Goal: Task Accomplishment & Management: Complete application form

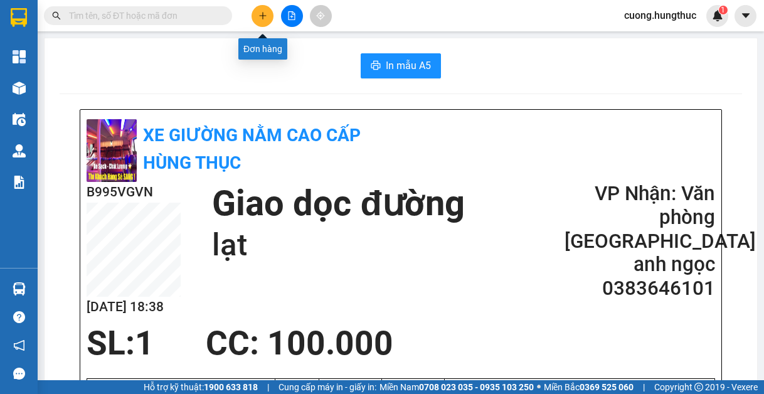
click at [261, 19] on icon "plus" at bounding box center [262, 15] width 9 height 9
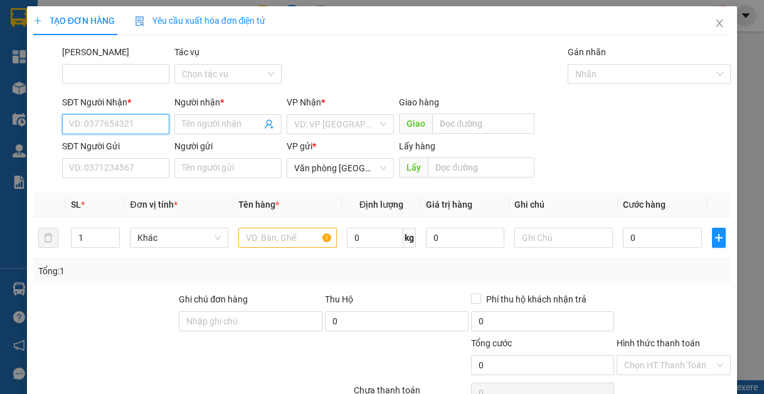
click at [101, 121] on input "SĐT Người Nhận *" at bounding box center [115, 124] width 107 height 20
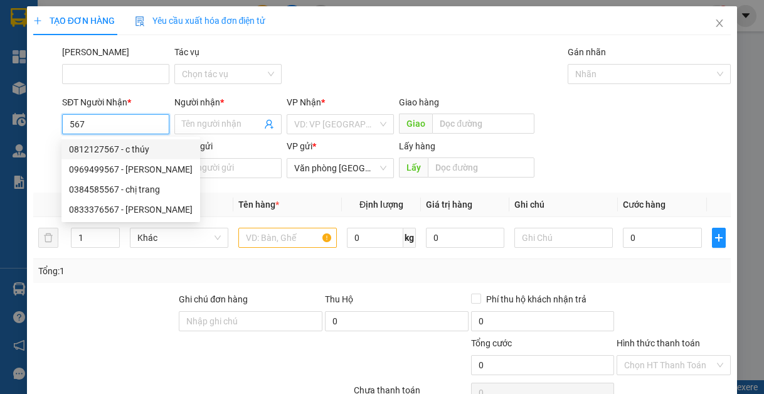
click at [107, 147] on div "0812127567 - c thúy" at bounding box center [130, 149] width 123 height 14
type input "0812127567"
type input "c thúy"
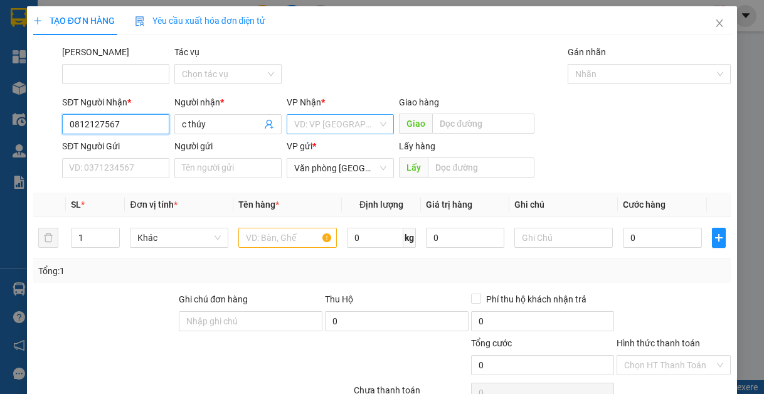
type input "0812127567"
click at [326, 126] on input "search" at bounding box center [335, 124] width 83 height 19
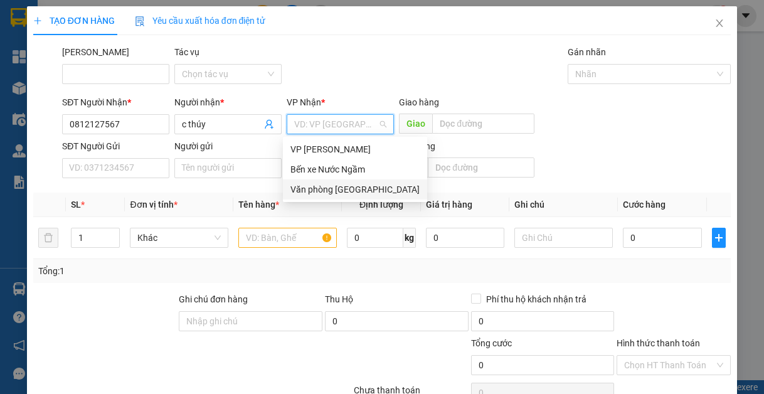
click at [337, 191] on div "Văn phòng [GEOGRAPHIC_DATA]" at bounding box center [354, 189] width 129 height 14
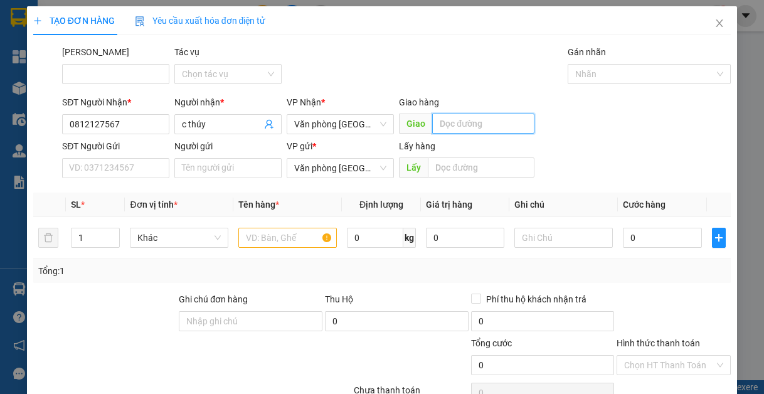
click at [484, 129] on input "text" at bounding box center [483, 123] width 102 height 20
type input "lạt"
drag, startPoint x: 265, startPoint y: 244, endPoint x: 273, endPoint y: 231, distance: 15.0
click at [270, 234] on input "text" at bounding box center [287, 238] width 98 height 20
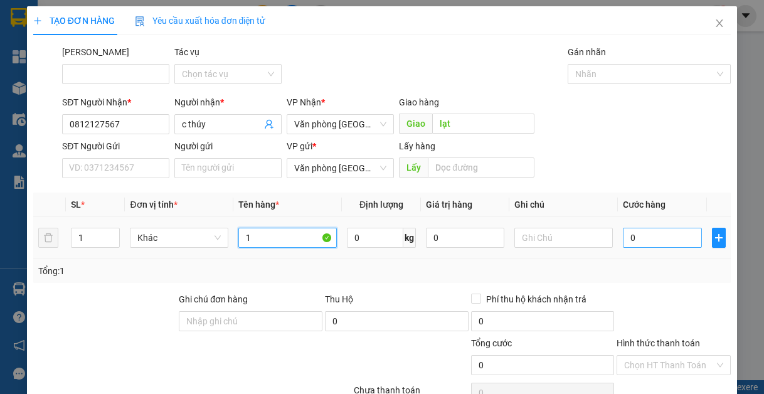
type input "1"
click at [622, 243] on input "0" at bounding box center [661, 238] width 78 height 20
type input "7"
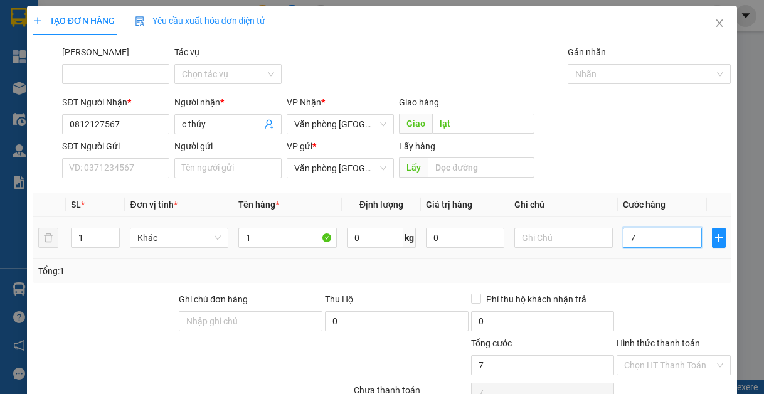
type input "70"
type input "700"
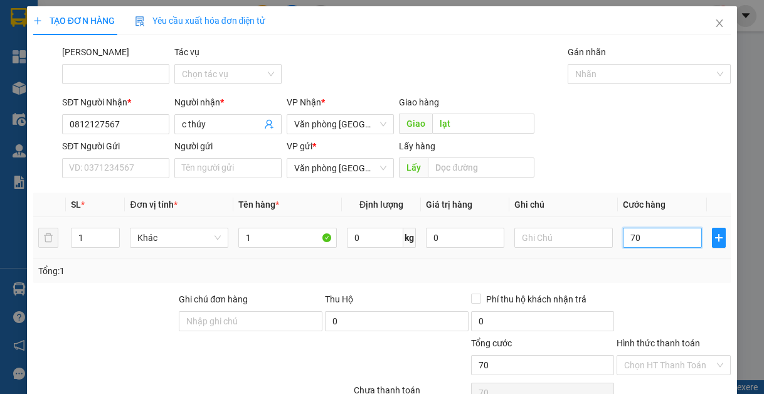
type input "700"
type input "7.000"
type input "70.000"
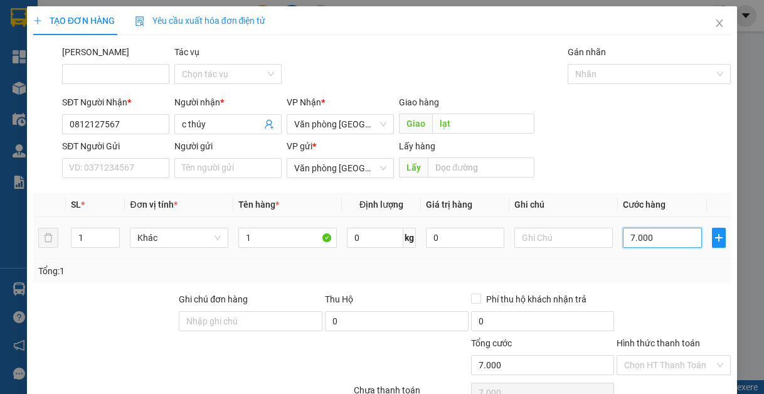
type input "70.000"
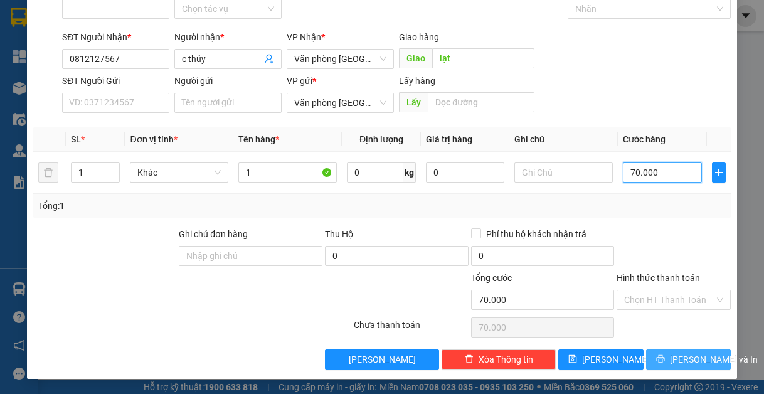
type input "70.000"
click at [669, 355] on span "[PERSON_NAME] và In" at bounding box center [713, 359] width 88 height 14
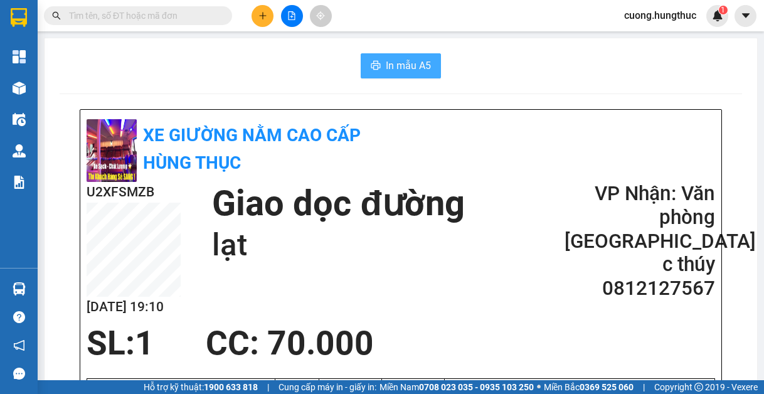
click at [377, 67] on button "In mẫu A5" at bounding box center [400, 65] width 80 height 25
click at [265, 22] on button at bounding box center [262, 16] width 22 height 22
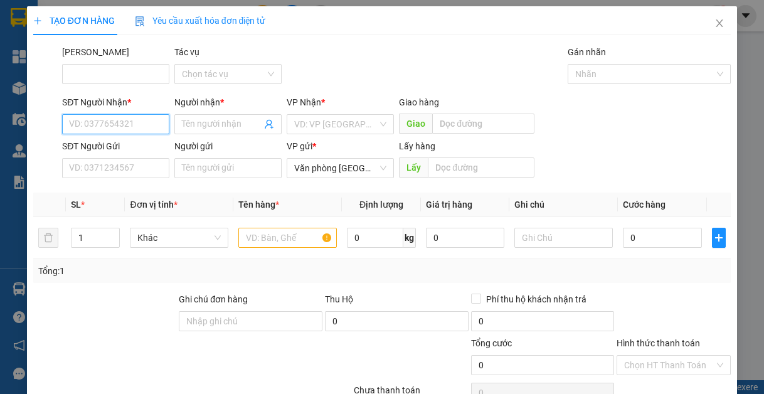
click at [107, 124] on input "SĐT Người Nhận *" at bounding box center [115, 124] width 107 height 20
click at [116, 127] on input "SĐT Người Nhận *" at bounding box center [115, 124] width 107 height 20
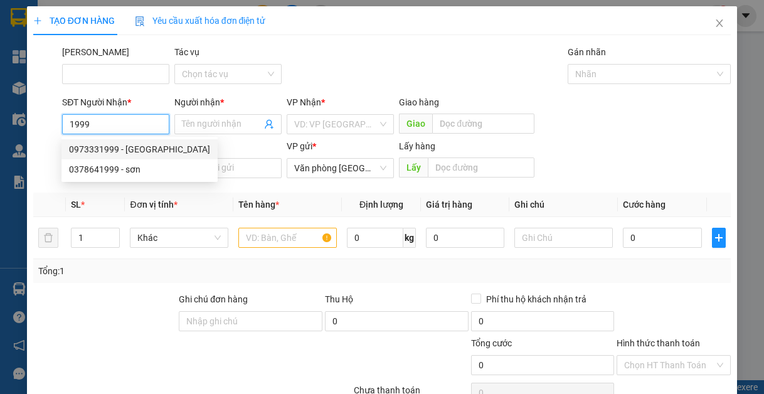
click at [96, 148] on div "0973331999 - [GEOGRAPHIC_DATA]" at bounding box center [139, 149] width 141 height 14
type input "0973331999"
type input "[PERSON_NAME]"
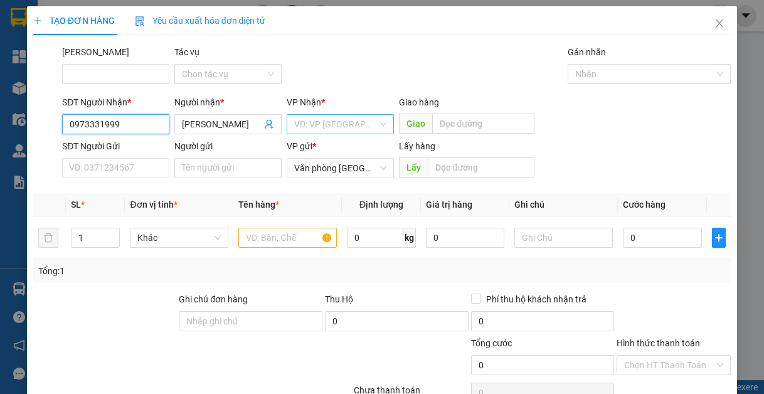
type input "0973331999"
click at [339, 130] on input "search" at bounding box center [335, 124] width 83 height 19
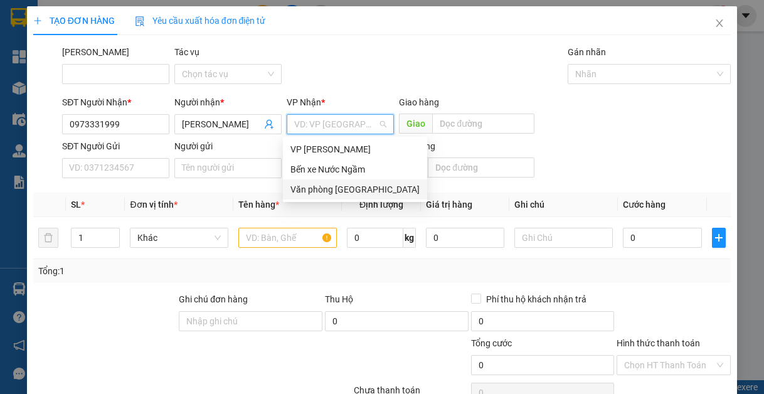
click at [345, 191] on div "Văn phòng [GEOGRAPHIC_DATA]" at bounding box center [354, 189] width 129 height 14
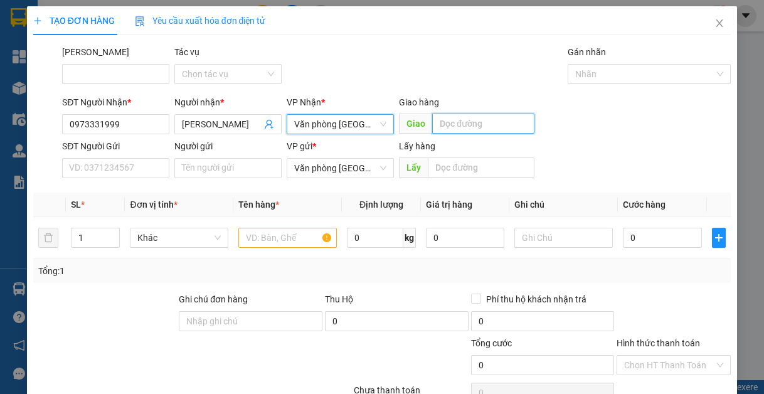
click at [449, 124] on input "text" at bounding box center [483, 123] width 102 height 20
type input "lạt"
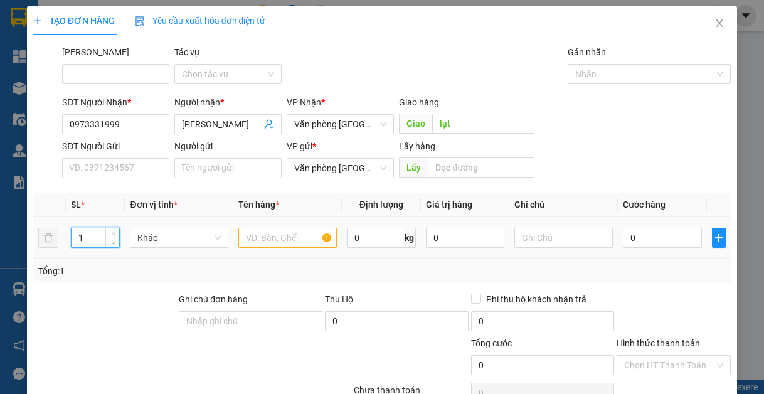
click at [86, 244] on input "1" at bounding box center [95, 237] width 48 height 19
type input "3"
click at [264, 241] on input "text" at bounding box center [287, 238] width 98 height 20
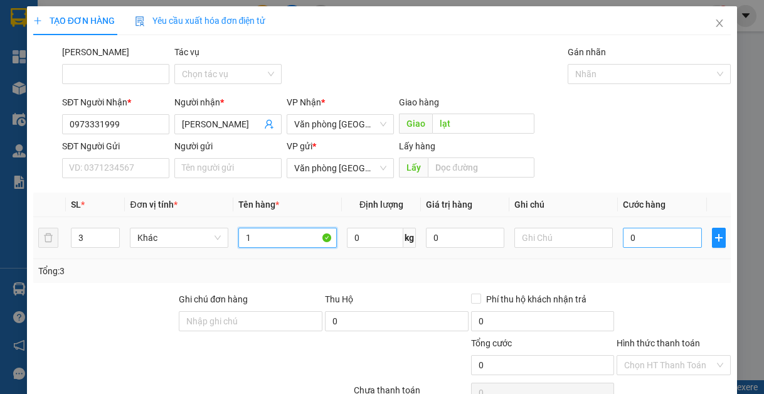
type input "1"
click at [644, 237] on input "0" at bounding box center [661, 238] width 78 height 20
type input "2"
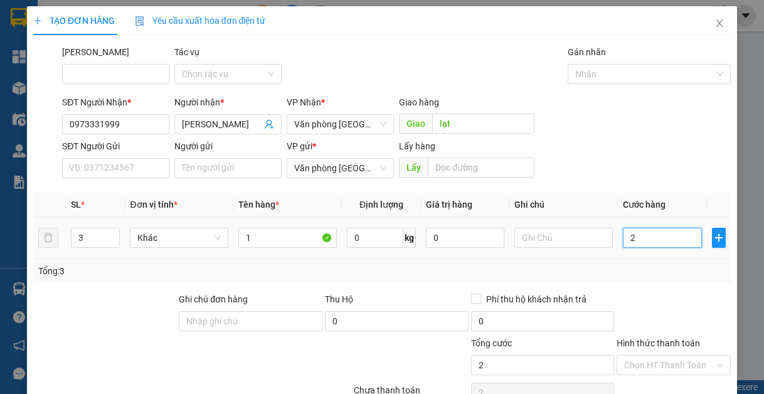
type input "27"
type input "2"
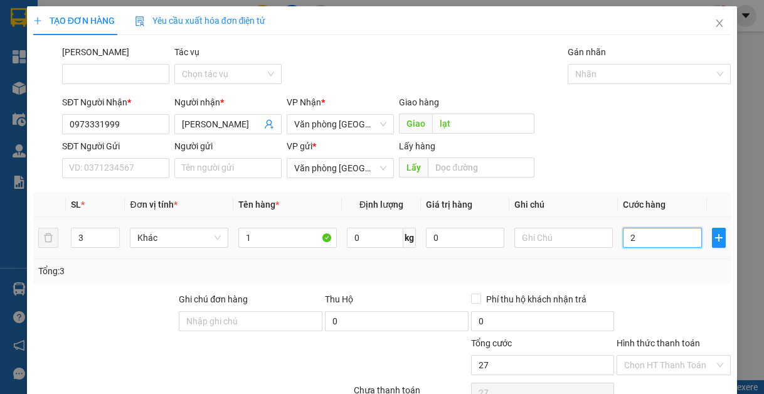
type input "2"
type input "0"
click at [622, 239] on input "0" at bounding box center [661, 238] width 78 height 20
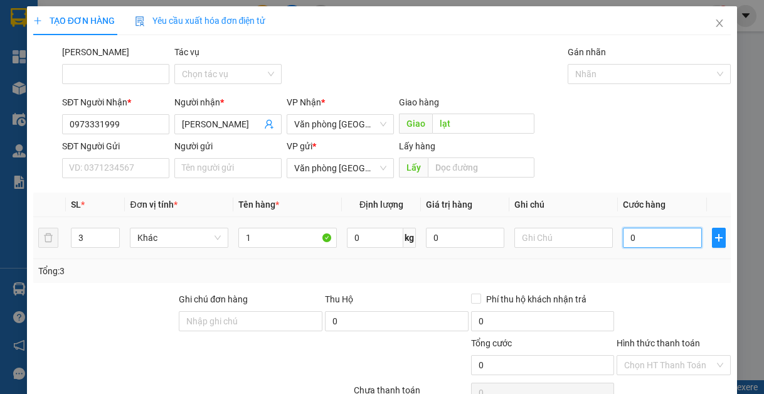
type input "20"
type input "270"
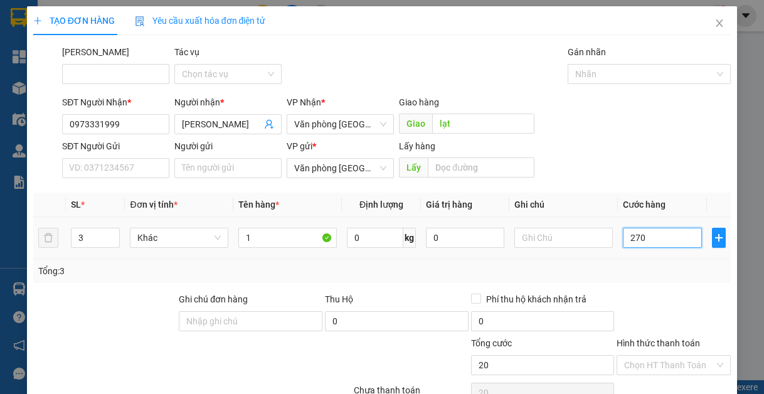
type input "270"
type input "2.700"
type input "27.000"
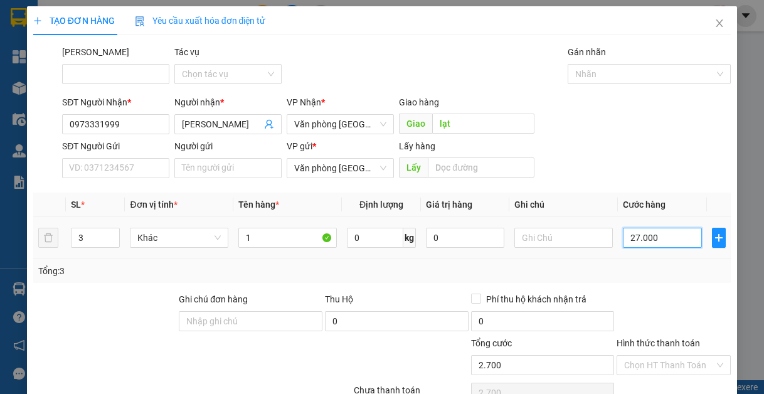
type input "27.000"
type input "270.000"
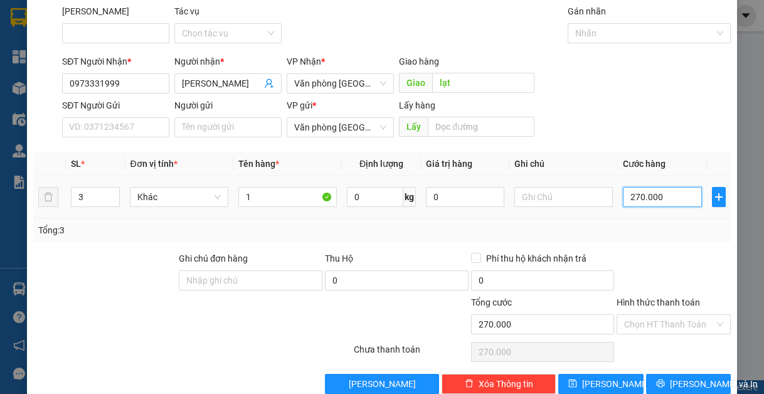
scroll to position [63, 0]
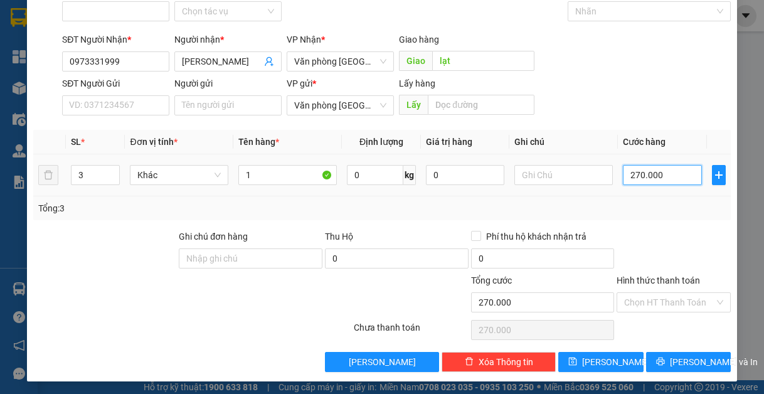
type input "27.000"
type input "2.700"
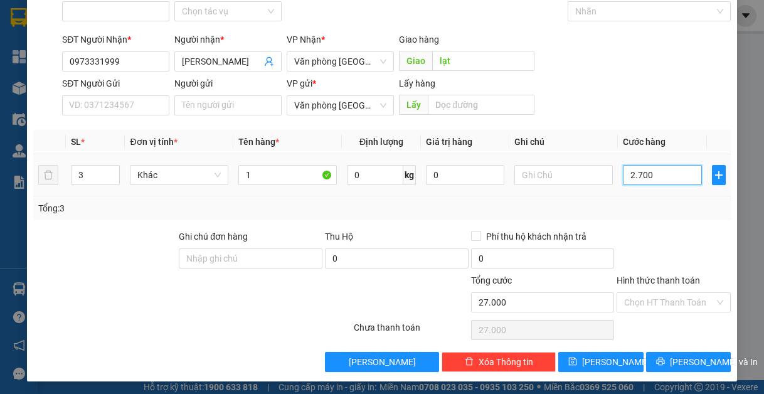
type input "2.700"
type input "270"
type input "27"
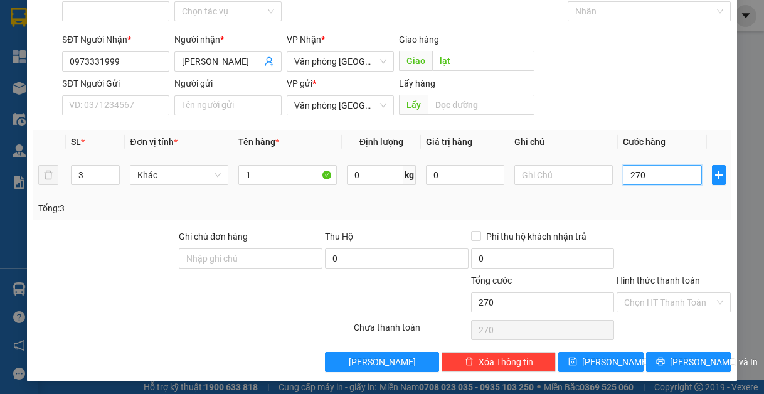
type input "27"
type input "2"
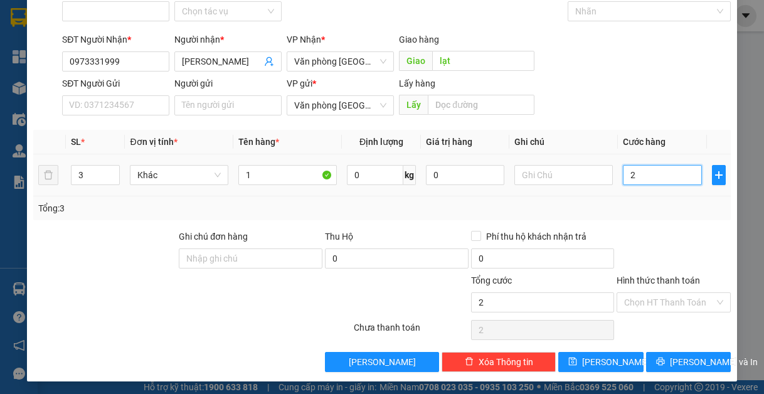
type input "25"
type input "250"
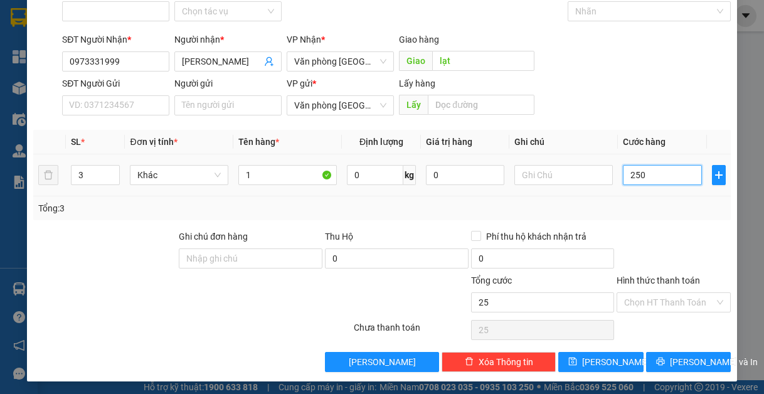
type input "250"
type input "2.500"
type input "25.000"
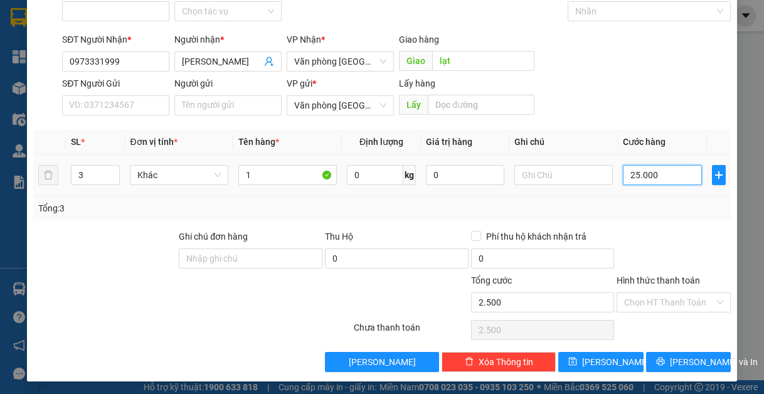
type input "25.000"
type input "250.000"
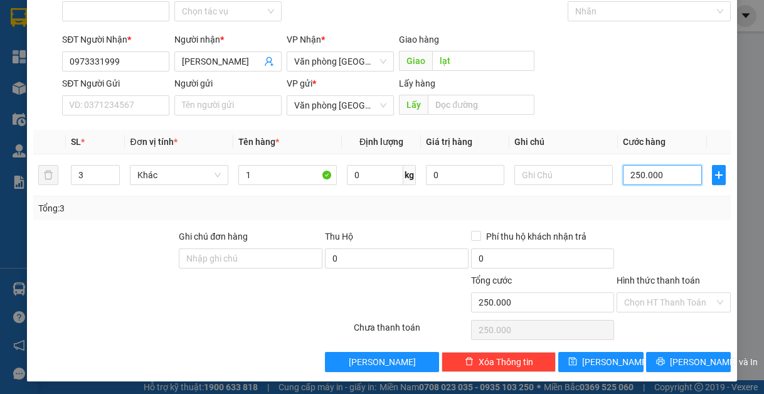
scroll to position [65, 0]
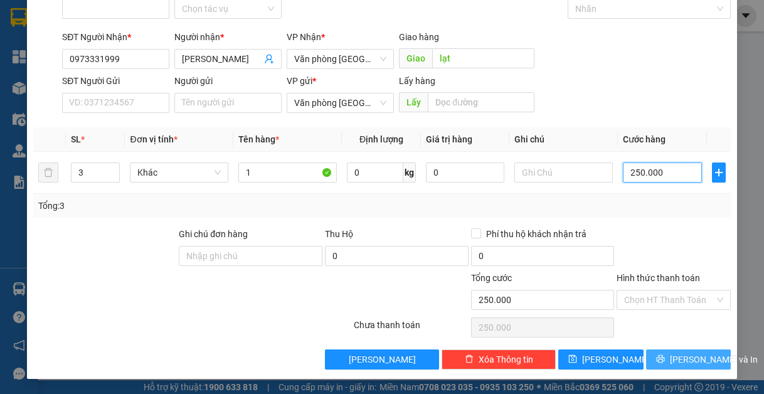
type input "250.000"
click at [666, 360] on button "[PERSON_NAME] và In" at bounding box center [688, 359] width 85 height 20
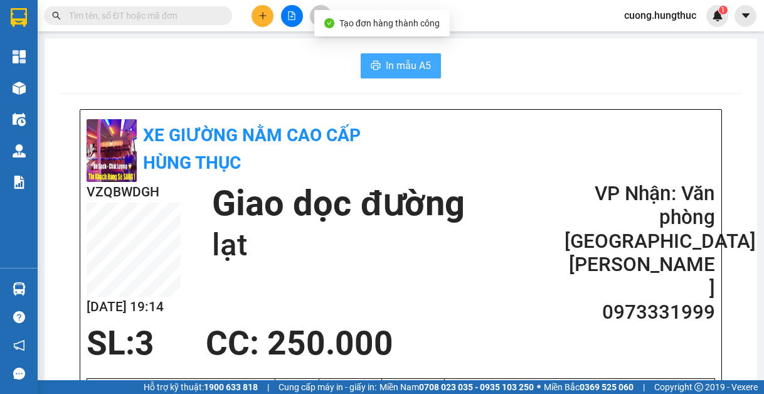
click at [405, 63] on span "In mẫu A5" at bounding box center [408, 66] width 45 height 16
